Goal: Use online tool/utility

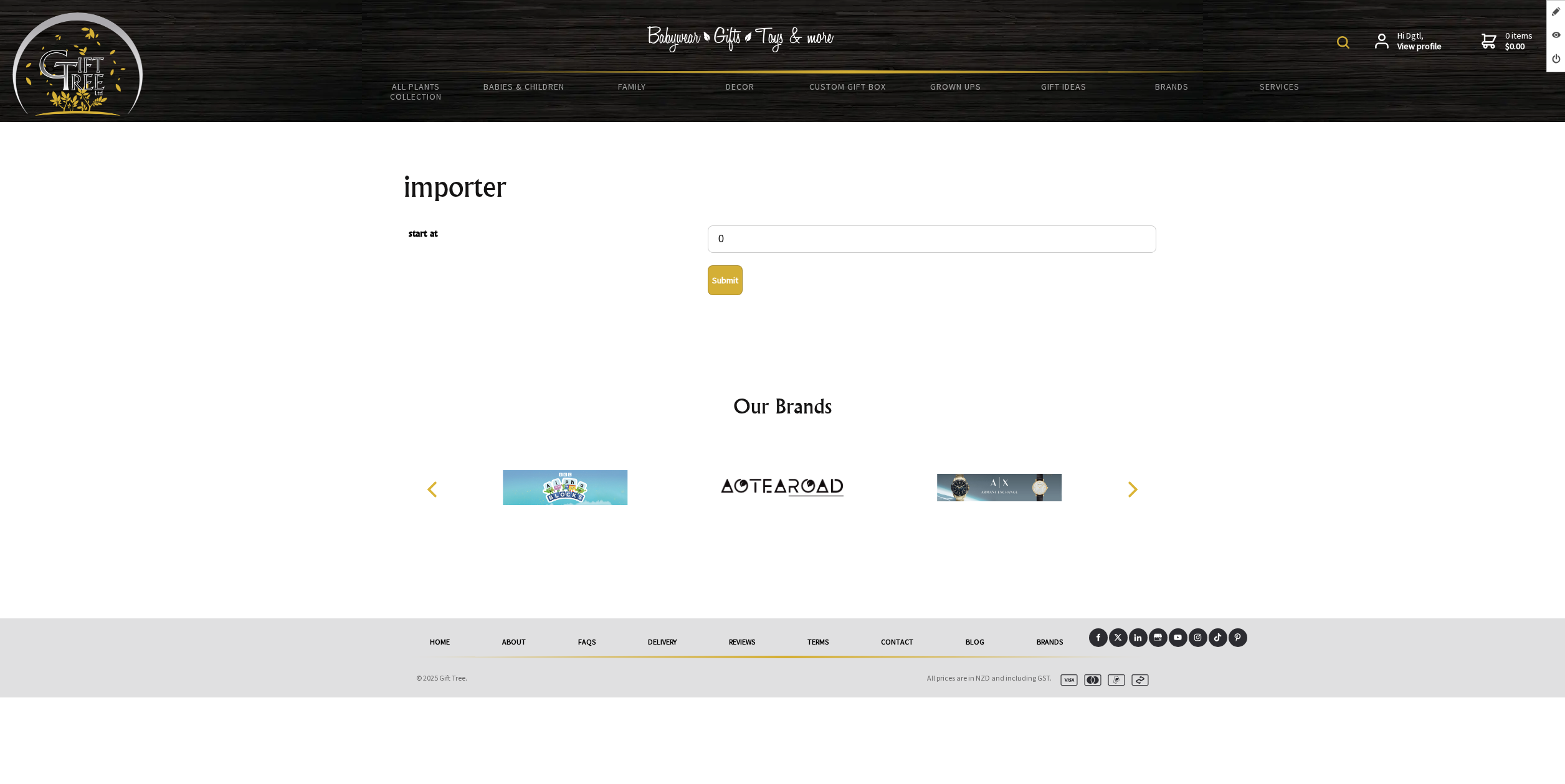
click at [719, 287] on button "Submit" at bounding box center [725, 280] width 35 height 29
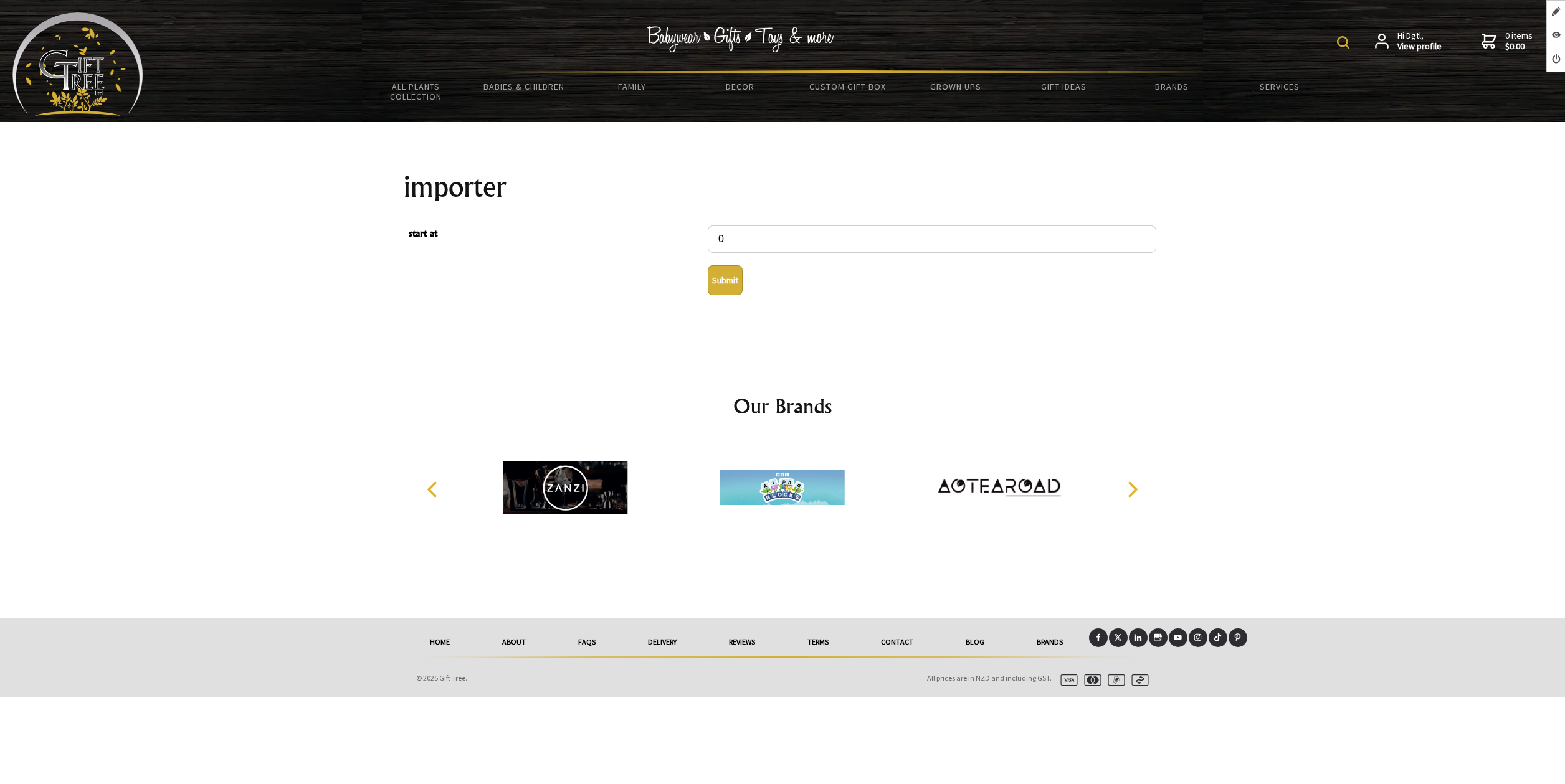
click at [727, 287] on button "Submit" at bounding box center [725, 280] width 35 height 29
click at [729, 284] on button "Submit" at bounding box center [725, 280] width 35 height 29
